Goal: Information Seeking & Learning: Learn about a topic

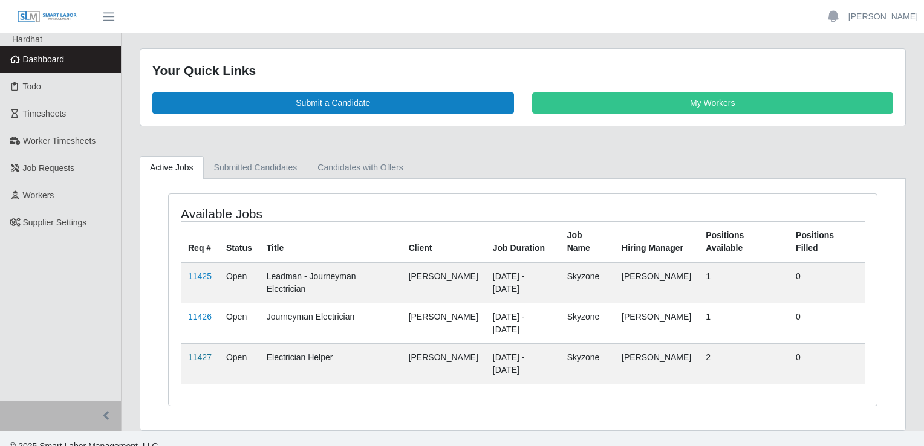
click at [201, 352] on link "11427" at bounding box center [200, 357] width 24 height 10
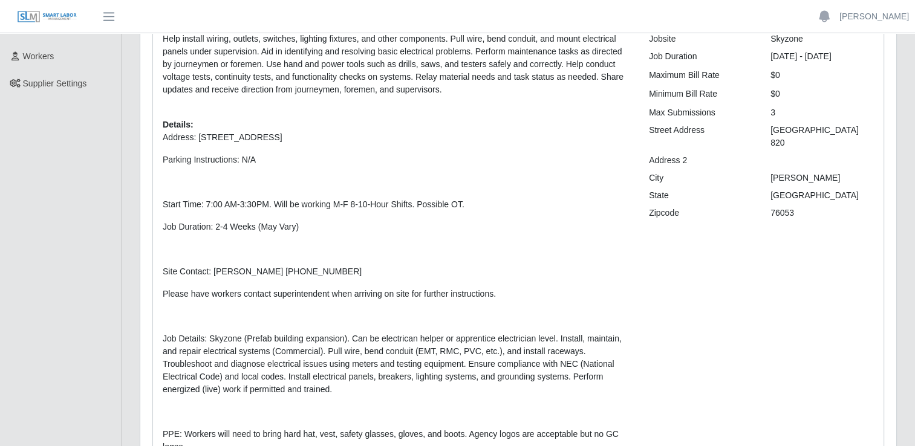
scroll to position [135, 0]
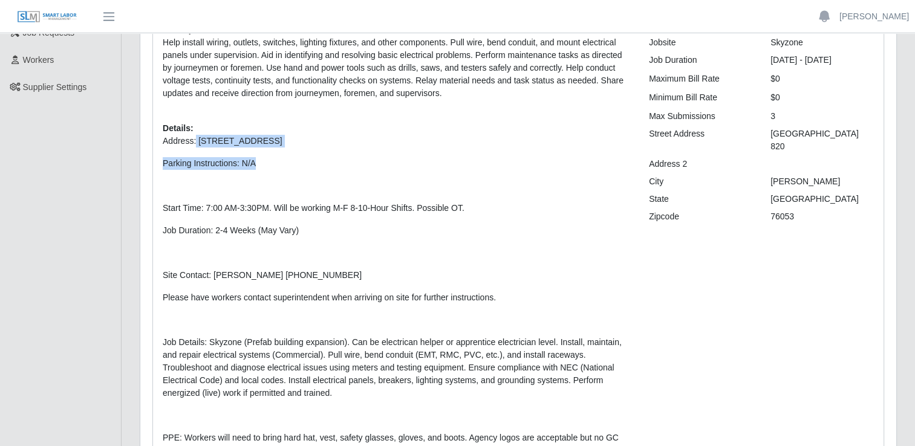
drag, startPoint x: 194, startPoint y: 138, endPoint x: 291, endPoint y: 156, distance: 99.0
click at [291, 156] on p "Address: [STREET_ADDRESS] Parking Instructions: N/A Start Time: 7:00 AM-3:30PM.…" at bounding box center [397, 307] width 468 height 345
copy p "[STREET_ADDRESS] Parking Instructions: N/A"
click at [327, 308] on p "Address: [STREET_ADDRESS] Parking Instructions: N/A Start Time: 7:00 AM-3:30PM.…" at bounding box center [397, 307] width 468 height 345
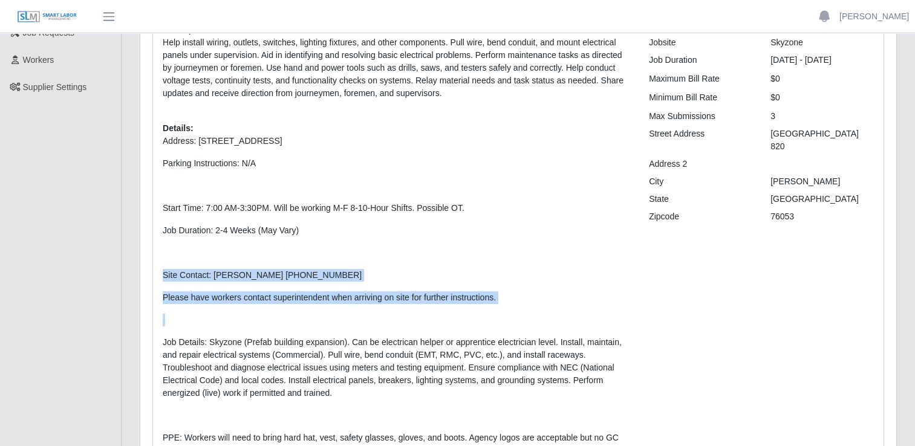
drag, startPoint x: 163, startPoint y: 274, endPoint x: 505, endPoint y: 303, distance: 342.8
click at [505, 303] on p "Address: [STREET_ADDRESS] Parking Instructions: N/A Start Time: 7:00 AM-3:30PM.…" at bounding box center [397, 307] width 468 height 345
copy p "Site Contact: [PERSON_NAME] [PHONE_NUMBER] Please have workers contact superint…"
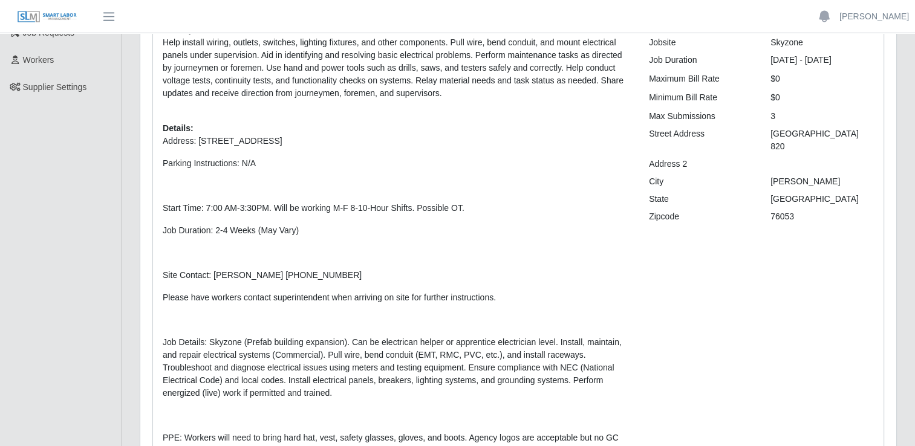
click at [245, 352] on p "Job Details: Skyzone (Prefab building expansion). Can be electrican helper or a…" at bounding box center [397, 367] width 468 height 63
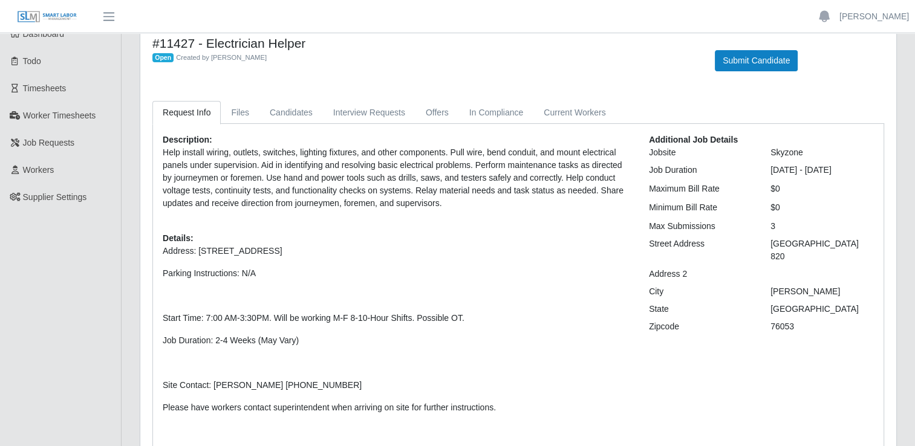
scroll to position [25, 0]
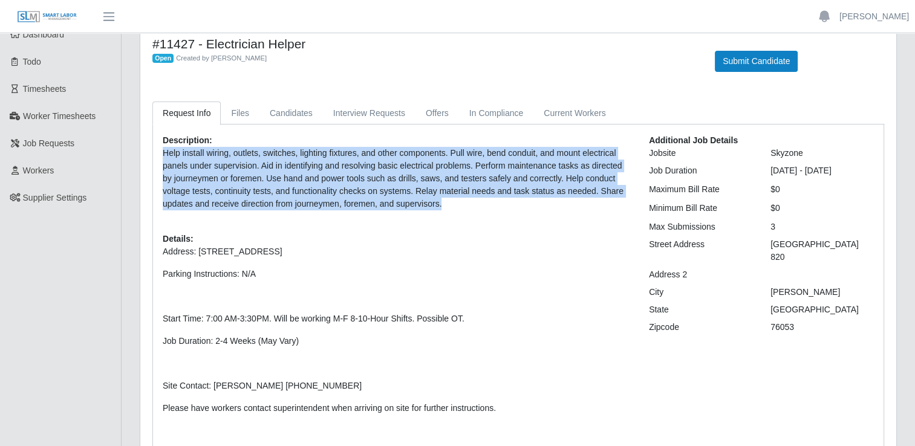
drag, startPoint x: 163, startPoint y: 151, endPoint x: 419, endPoint y: 202, distance: 261.4
click at [419, 202] on p "Help install wiring, outlets, switches, lighting fixtures, and other components…" at bounding box center [397, 178] width 468 height 63
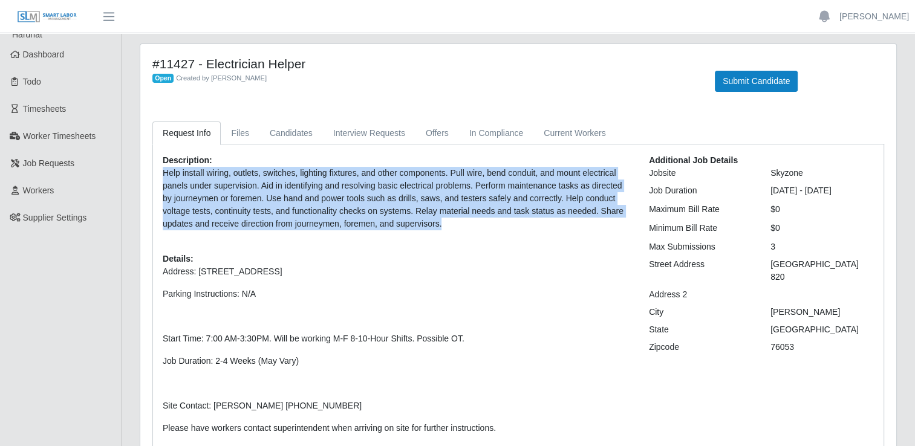
scroll to position [5, 0]
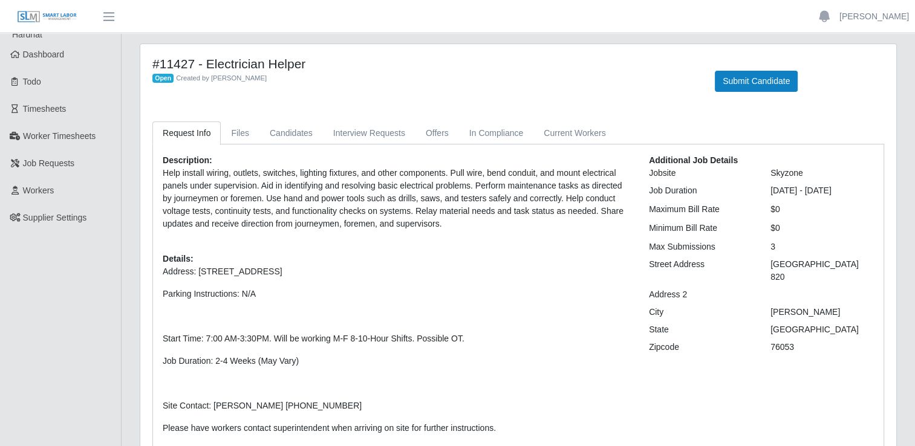
click at [430, 268] on p "Address: 900 NE Loop 820, Hurst, TX 76053 United States" at bounding box center [397, 271] width 468 height 13
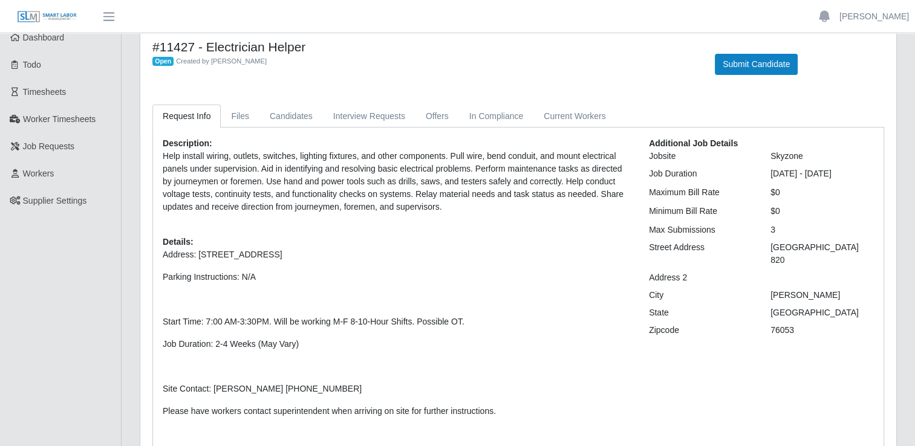
scroll to position [23, 0]
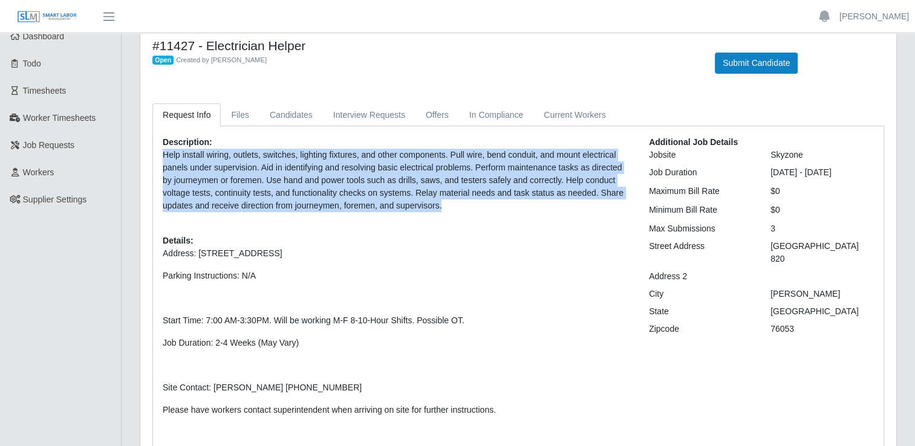
drag, startPoint x: 162, startPoint y: 154, endPoint x: 428, endPoint y: 207, distance: 271.2
click at [428, 207] on p "Help install wiring, outlets, switches, lighting fixtures, and other components…" at bounding box center [397, 180] width 468 height 63
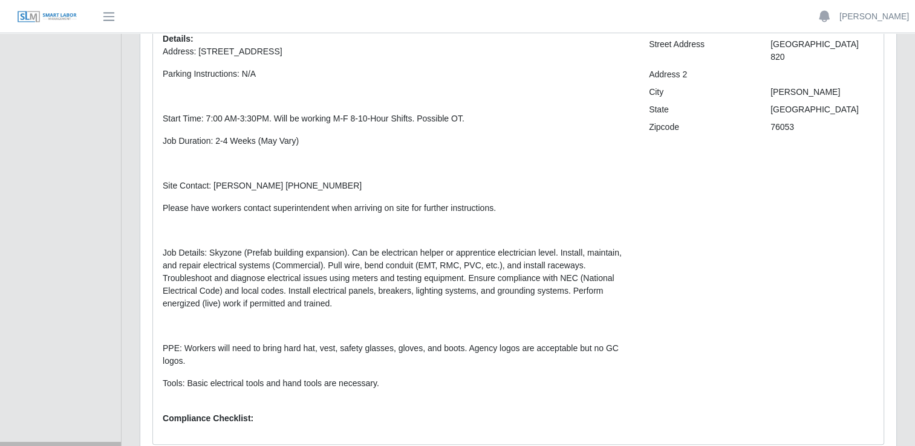
scroll to position [0, 0]
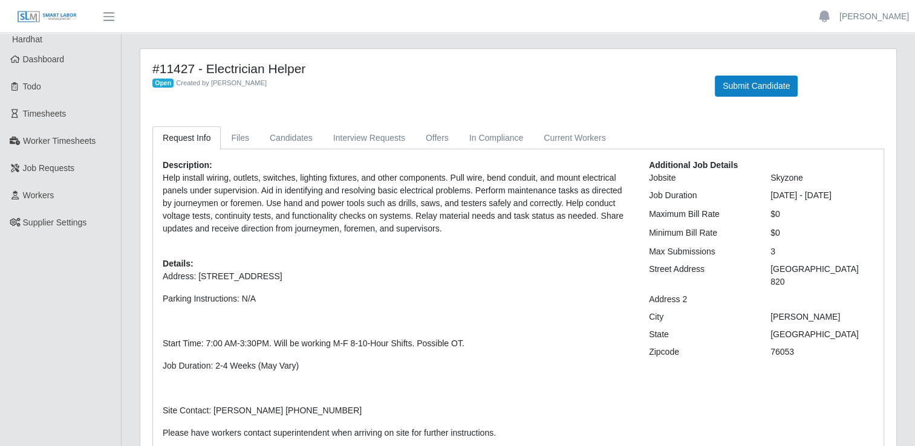
click at [386, 312] on p "Address: 900 NE Loop 820, Hurst, TX 76053 United States Parking Instructions: N…" at bounding box center [397, 442] width 468 height 345
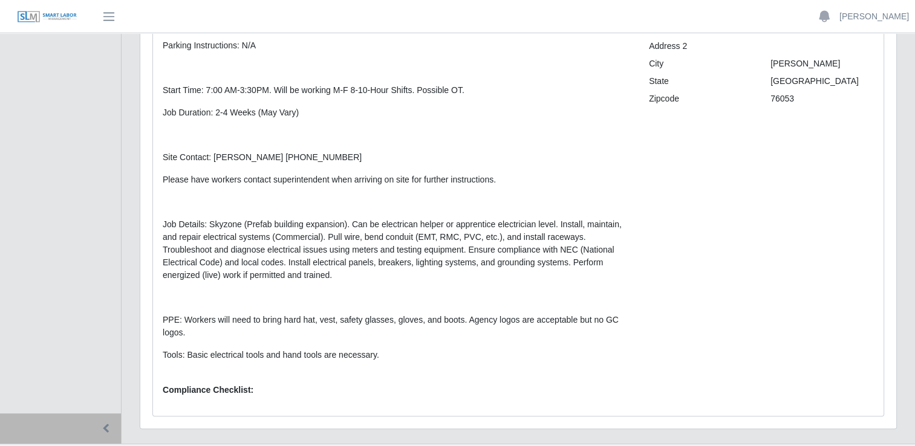
scroll to position [273, 0]
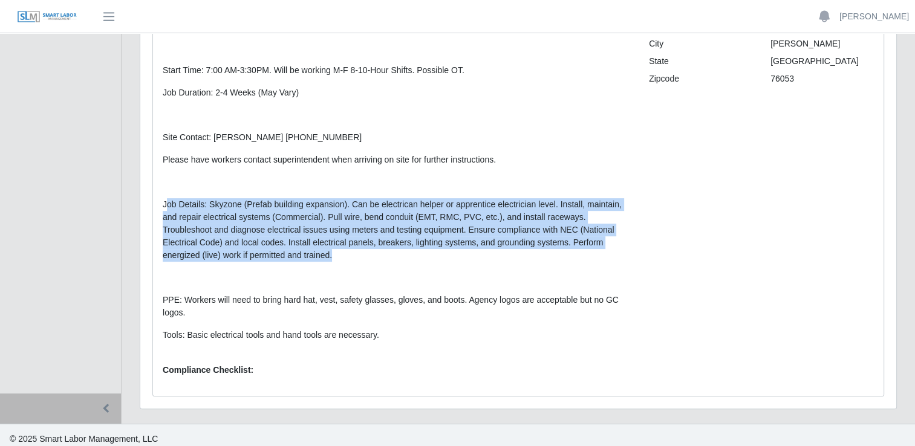
drag, startPoint x: 164, startPoint y: 202, endPoint x: 359, endPoint y: 256, distance: 202.4
click at [359, 256] on p "Job Details: Skyzone (Prefab building expansion). Can be electrican helper or a…" at bounding box center [397, 229] width 468 height 63
copy p "ob Details: Skyzone (Prefab building expansion). Can be electrican helper or ap…"
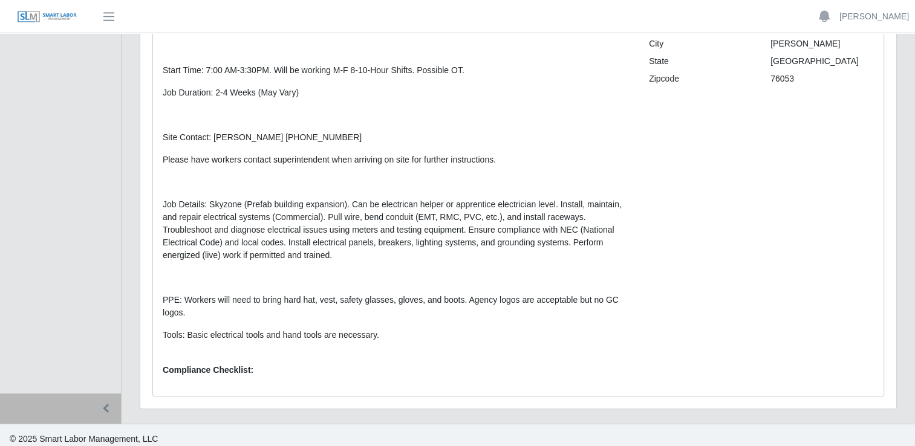
click at [258, 270] on p "Address: 900 NE Loop 820, Hurst, TX 76053 United States Parking Instructions: N…" at bounding box center [397, 169] width 468 height 345
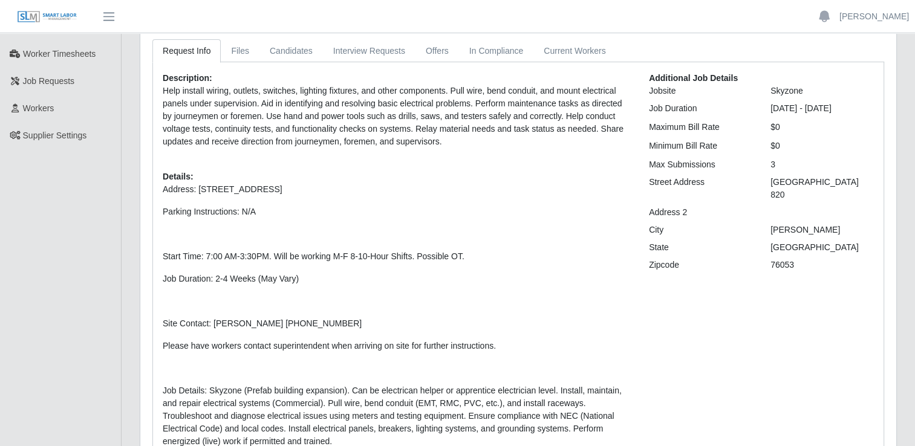
scroll to position [86, 0]
drag, startPoint x: 205, startPoint y: 255, endPoint x: 467, endPoint y: 242, distance: 262.1
click at [467, 242] on p "Address: 900 NE Loop 820, Hurst, TX 76053 United States Parking Instructions: N…" at bounding box center [397, 356] width 468 height 345
copy p "7:00 AM-3:30PM. Will be working M-F 8-10-Hour Shifts. Possible OT."
click at [167, 280] on p "Job Duration: 2-4 Weeks (May Vary)" at bounding box center [397, 279] width 468 height 13
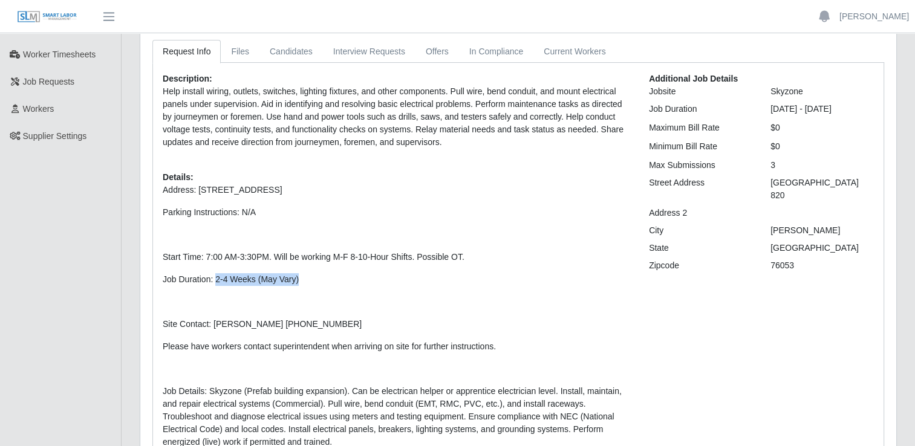
drag, startPoint x: 213, startPoint y: 276, endPoint x: 317, endPoint y: 268, distance: 104.9
click at [317, 268] on p "Address: 900 NE Loop 820, Hurst, TX 76053 United States Parking Instructions: N…" at bounding box center [397, 356] width 468 height 345
copy p "2-4 Weeks (May Vary)"
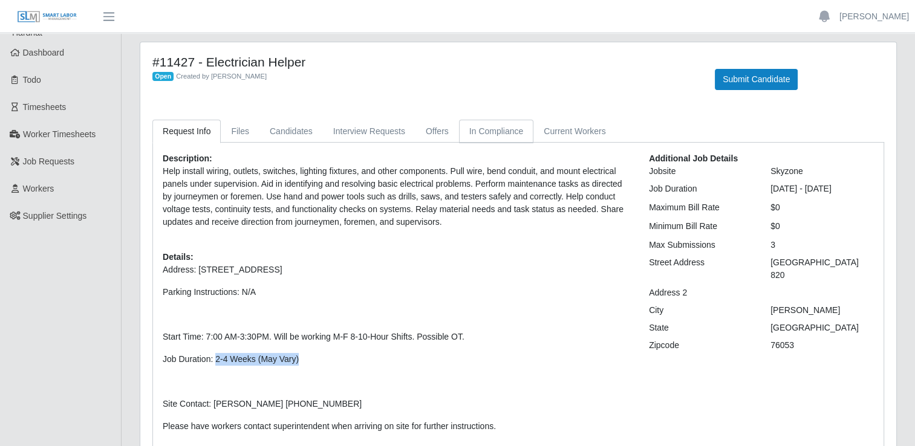
scroll to position [0, 0]
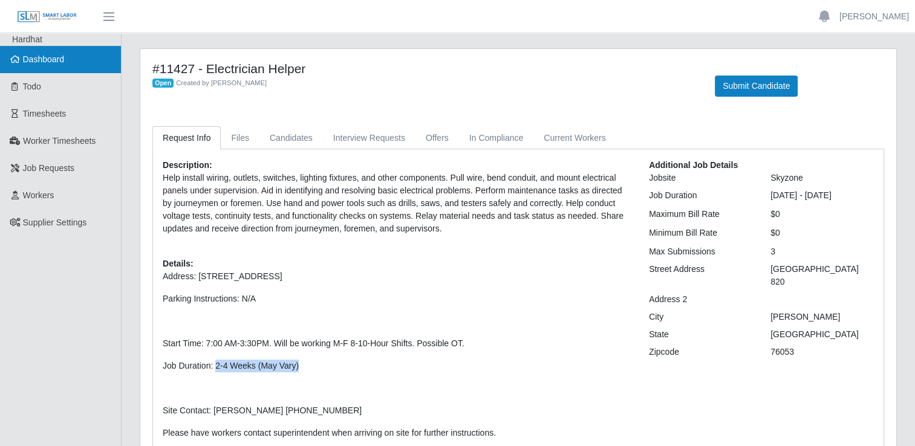
click at [31, 65] on link "Dashboard" at bounding box center [60, 59] width 121 height 27
